Goal: Task Accomplishment & Management: Complete application form

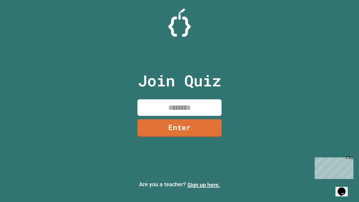
click at [204, 185] on link "Sign up here." at bounding box center [203, 184] width 33 height 7
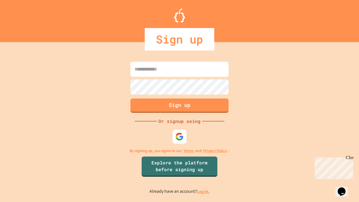
click at [204, 191] on link "Log in." at bounding box center [203, 191] width 13 height 6
